Goal: Task Accomplishment & Management: Manage account settings

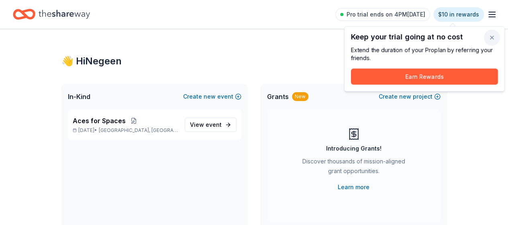
click at [492, 35] on button "button" at bounding box center [492, 37] width 16 height 16
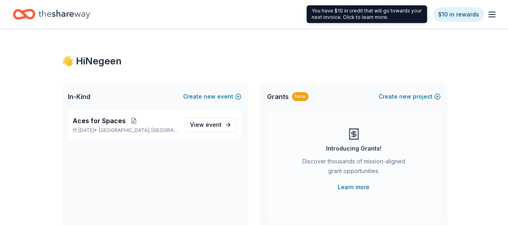
click at [411, 14] on div "You have $10 in credit that will go towards your next invoice. Click to learn m…" at bounding box center [366, 14] width 121 height 18
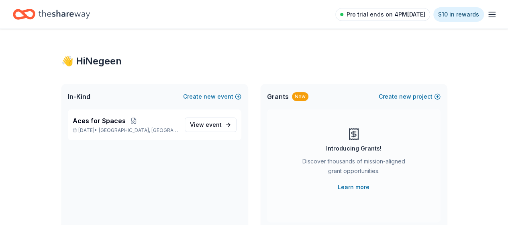
click at [343, 16] on link "Pro trial ends on 4PM, 8/27" at bounding box center [382, 14] width 95 height 13
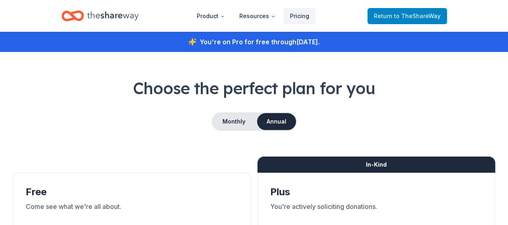
click at [389, 10] on link "Return to TheShareWay" at bounding box center [408, 16] width 80 height 16
click at [398, 19] on span "Return to TheShareWay" at bounding box center [407, 16] width 67 height 10
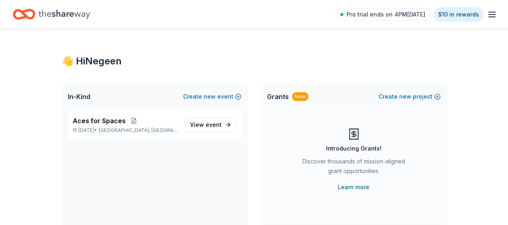
click at [488, 15] on icon "button" at bounding box center [492, 15] width 10 height 10
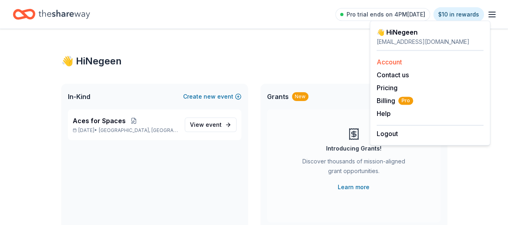
click at [392, 60] on link "Account" at bounding box center [389, 62] width 25 height 8
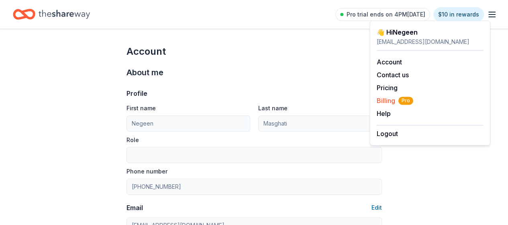
click at [386, 102] on span "Billing Pro" at bounding box center [395, 101] width 37 height 10
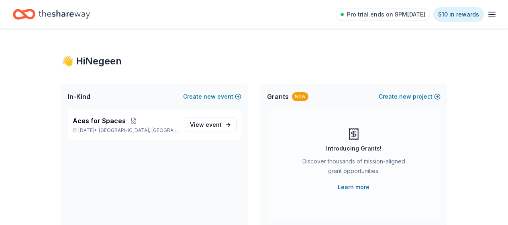
click at [489, 12] on line "button" at bounding box center [492, 12] width 6 height 0
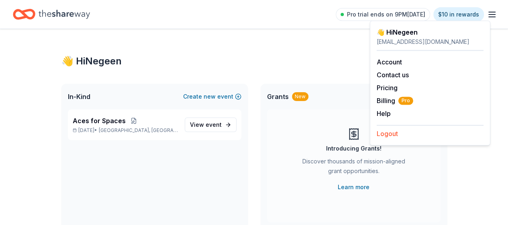
click at [383, 134] on button "Logout" at bounding box center [387, 134] width 21 height 10
